Goal: Task Accomplishment & Management: Manage account settings

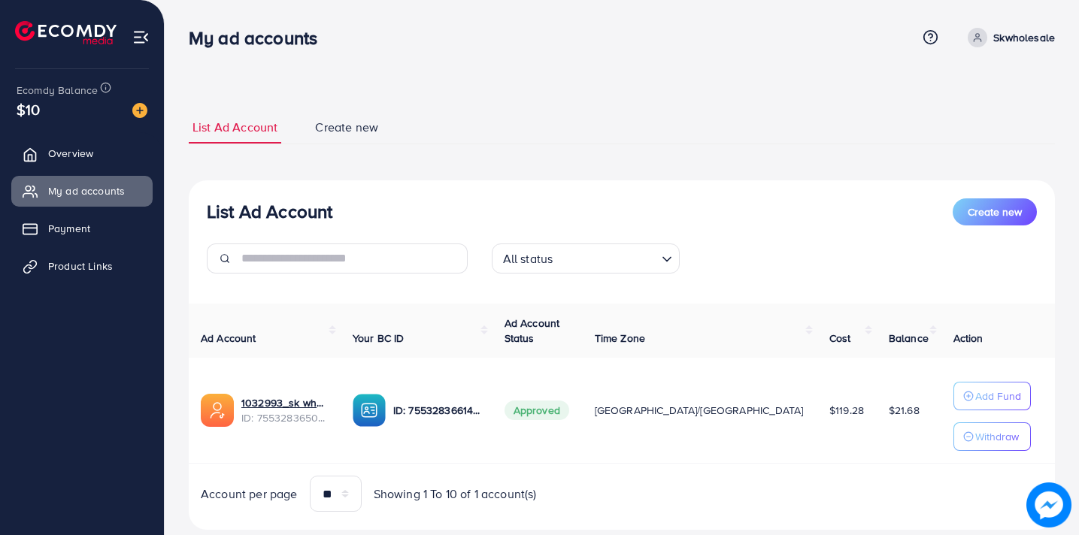
click at [221, 20] on div "My ad accounts Help Center Contact Support Term and policy About Us Skwholesale…" at bounding box center [622, 37] width 866 height 41
click at [655, 137] on ul "List Ad Account Create new" at bounding box center [622, 127] width 866 height 33
